Goal: Information Seeking & Learning: Learn about a topic

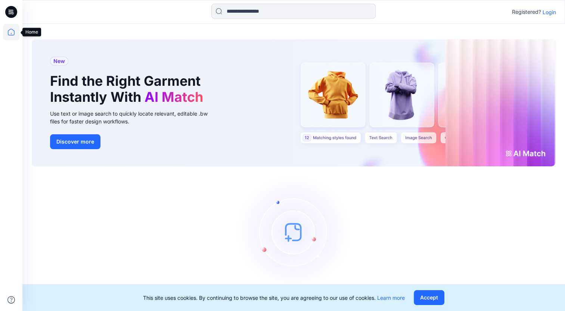
click at [12, 32] on icon at bounding box center [11, 32] width 16 height 16
click at [550, 12] on p "Login" at bounding box center [549, 12] width 13 height 8
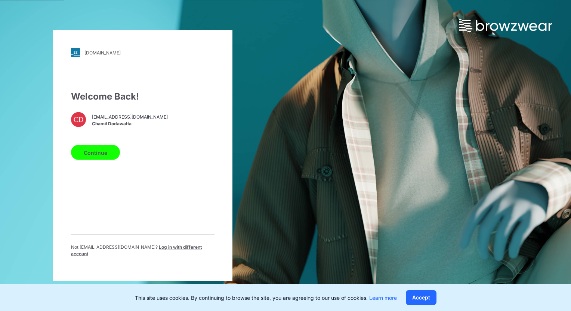
click at [106, 156] on button "Continue" at bounding box center [95, 152] width 49 height 15
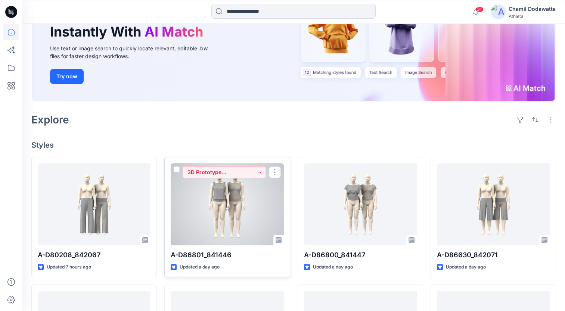
scroll to position [112, 0]
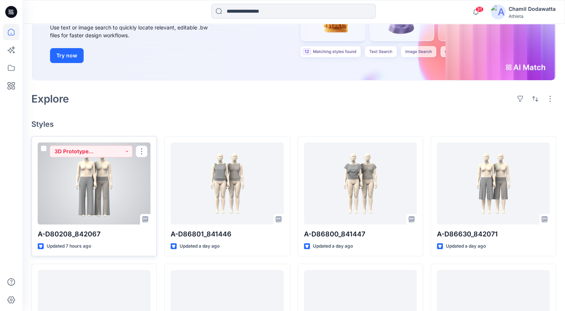
click at [119, 202] on div at bounding box center [94, 184] width 113 height 82
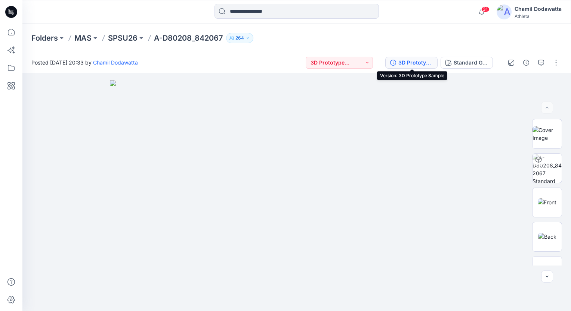
click at [426, 65] on div "3D Prototype Sample" at bounding box center [415, 63] width 34 height 8
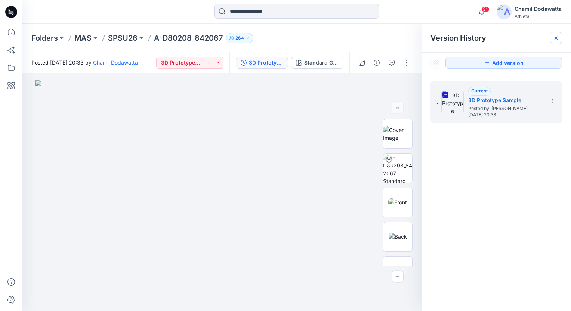
click at [556, 37] on icon at bounding box center [556, 38] width 6 height 6
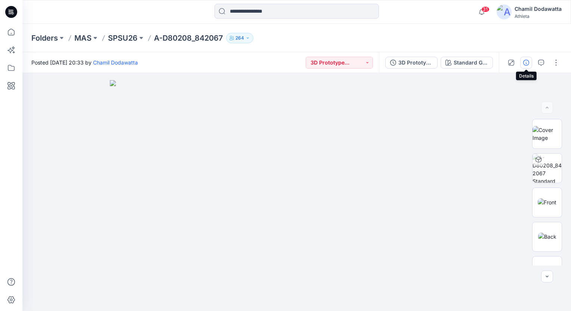
click at [527, 62] on icon "button" at bounding box center [526, 63] width 6 height 6
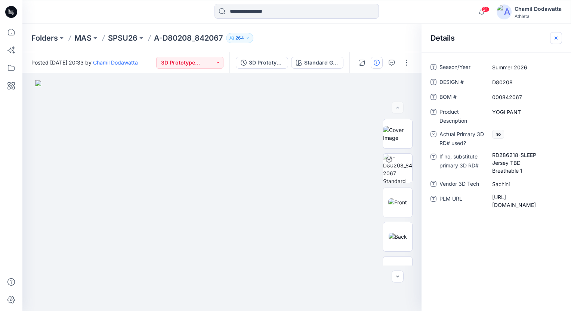
click at [556, 38] on icon "button" at bounding box center [556, 38] width 6 height 6
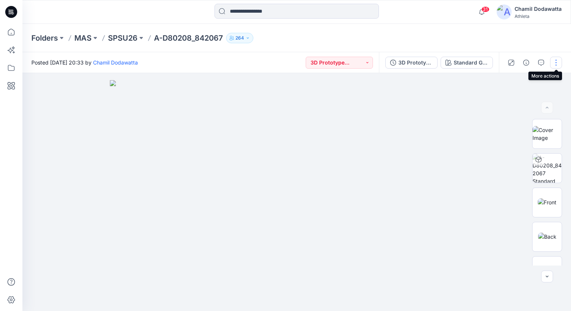
click at [557, 61] on button "button" at bounding box center [556, 63] width 12 height 12
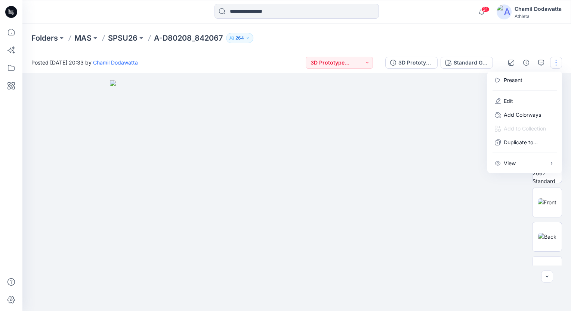
click at [389, 114] on img at bounding box center [296, 195] width 373 height 231
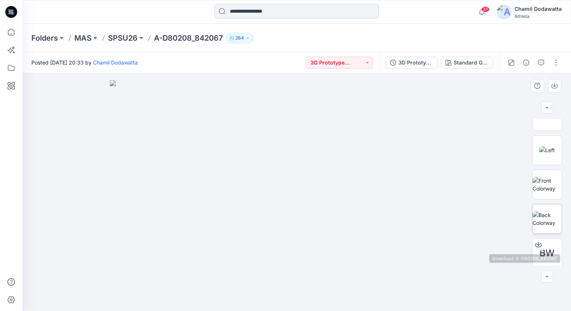
scroll to position [155, 0]
click at [541, 214] on img at bounding box center [546, 220] width 29 height 16
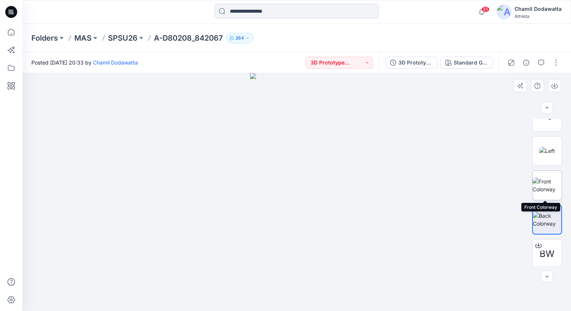
click at [543, 190] on img at bounding box center [546, 186] width 29 height 16
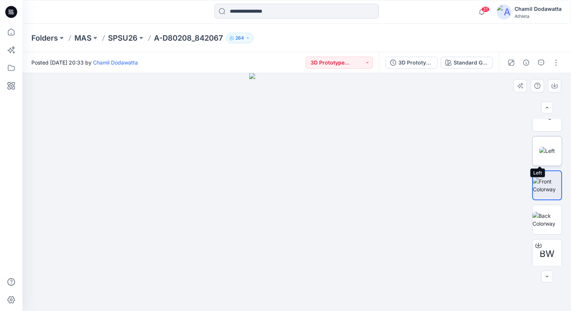
click at [542, 155] on img at bounding box center [547, 151] width 16 height 8
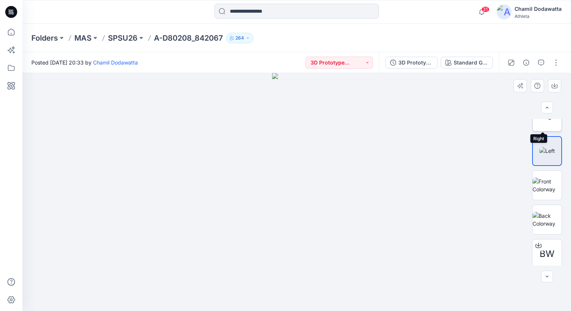
click at [543, 121] on img at bounding box center [546, 117] width 19 height 8
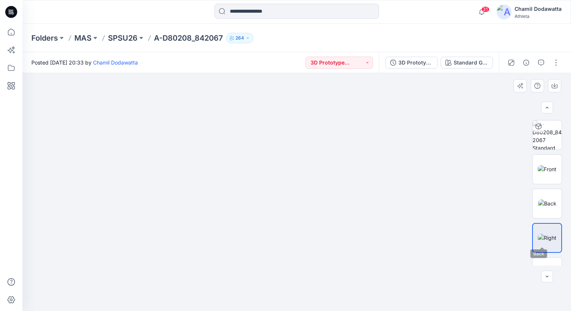
scroll to position [37, 0]
click at [547, 204] on img at bounding box center [547, 200] width 18 height 8
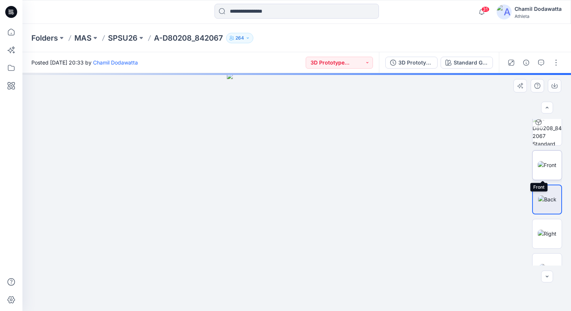
click at [542, 169] on img at bounding box center [546, 165] width 19 height 8
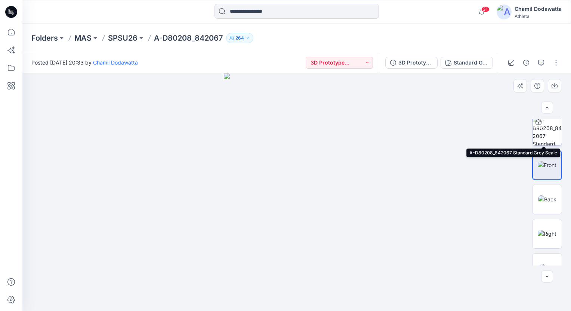
click at [542, 136] on img at bounding box center [546, 131] width 29 height 29
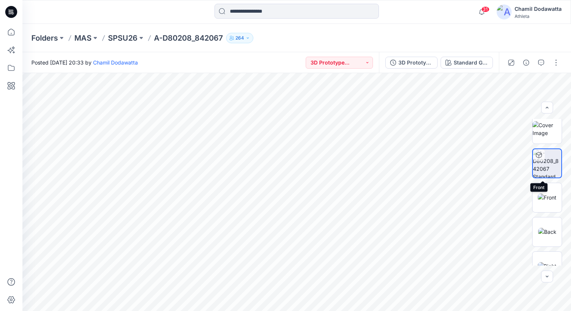
scroll to position [0, 0]
click at [544, 141] on img at bounding box center [546, 134] width 29 height 16
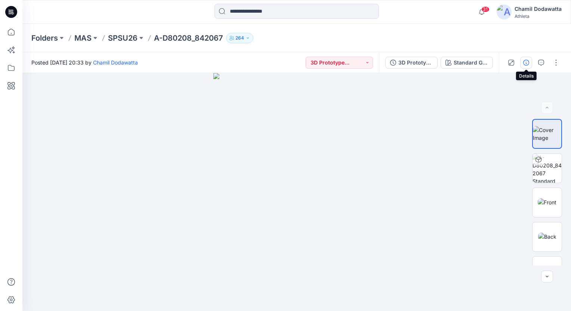
click at [526, 61] on icon "button" at bounding box center [526, 63] width 6 height 6
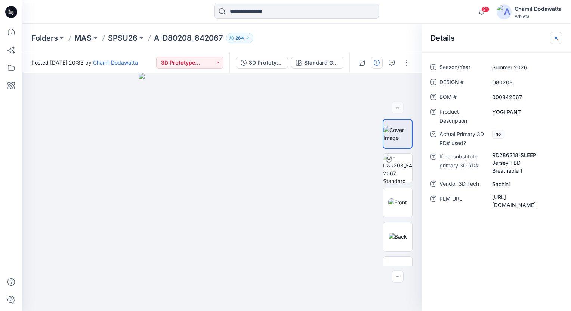
click at [554, 37] on icon "button" at bounding box center [556, 38] width 6 height 6
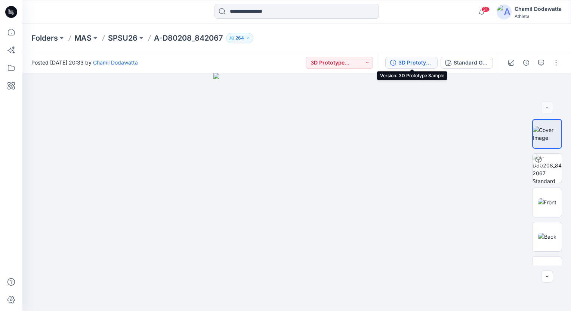
click at [414, 62] on div "3D Prototype Sample" at bounding box center [415, 63] width 34 height 8
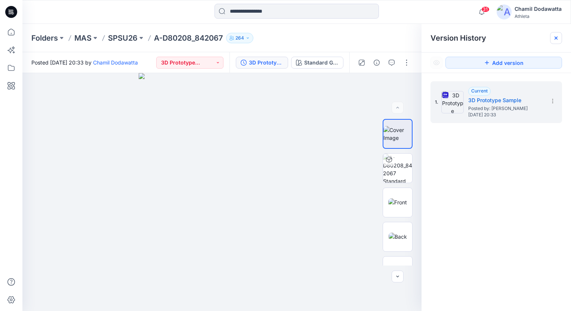
click at [558, 38] on icon at bounding box center [556, 38] width 6 height 6
